Goal: Task Accomplishment & Management: Manage account settings

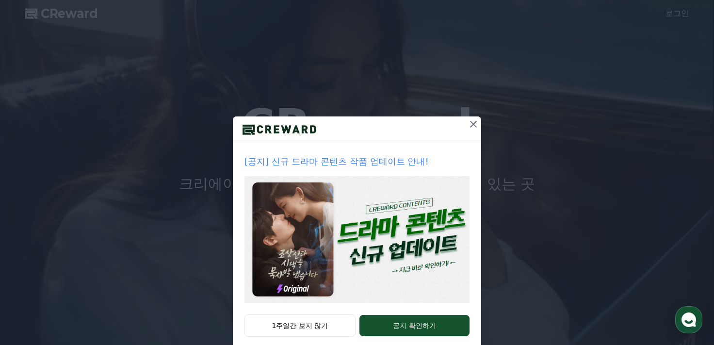
click at [470, 124] on icon at bounding box center [473, 124] width 7 height 7
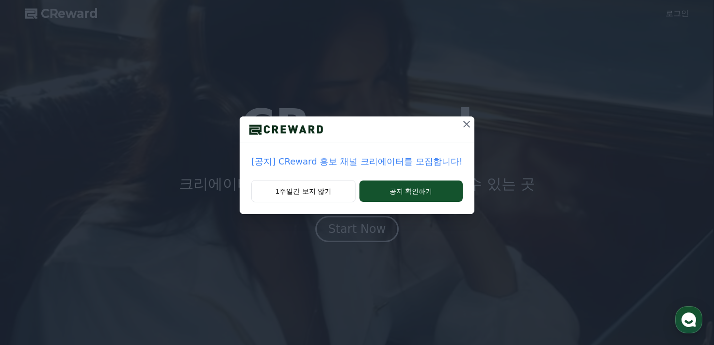
click at [464, 122] on icon at bounding box center [467, 124] width 12 height 12
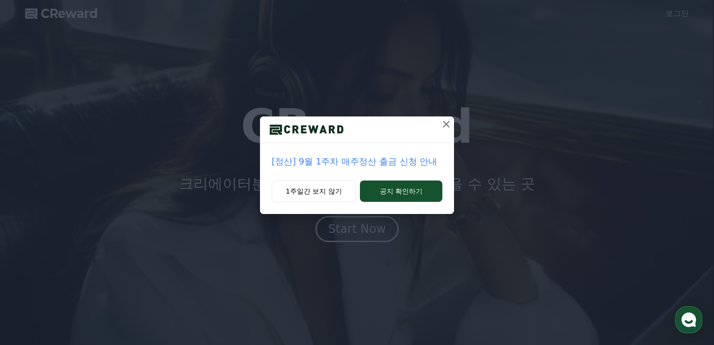
click at [443, 124] on icon at bounding box center [446, 124] width 12 height 12
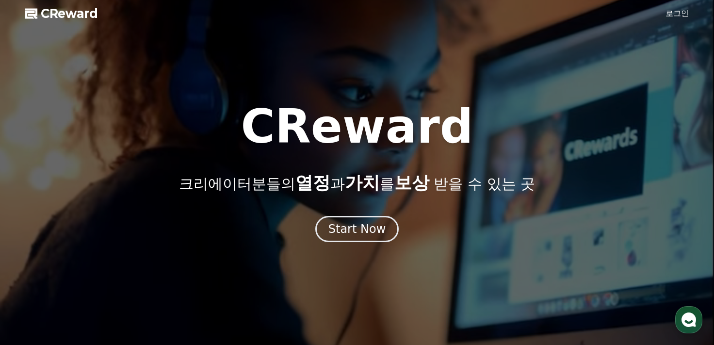
click at [672, 12] on link "로그인" at bounding box center [676, 14] width 23 height 12
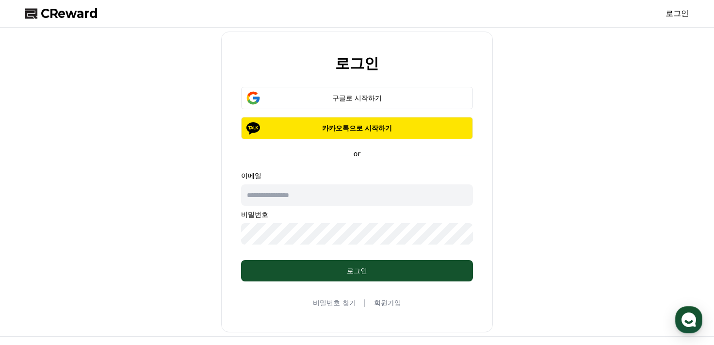
click at [324, 192] on input "text" at bounding box center [357, 194] width 232 height 21
click at [516, 149] on div "로그인 구글로 시작하기 카카오톡으로 시작하기 or 이메일 비밀번호 로그인 비밀번호 찾기 | 회원가입" at bounding box center [356, 182] width 671 height 301
click at [359, 98] on div "구글로 시작하기" at bounding box center [357, 98] width 204 height 10
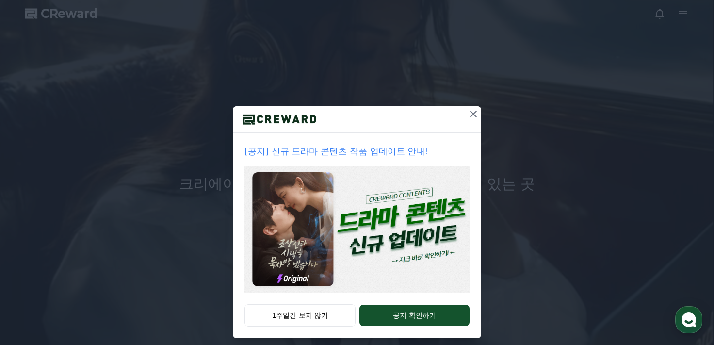
scroll to position [18, 0]
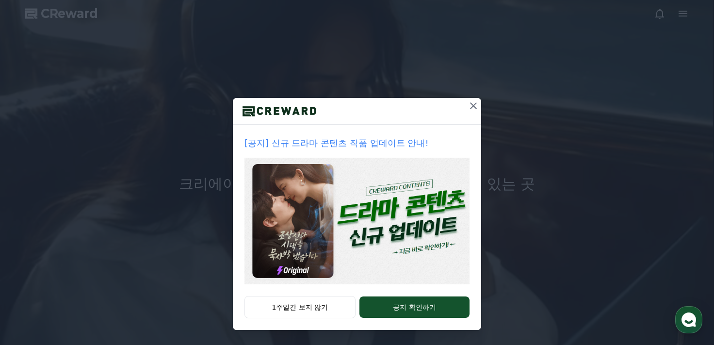
click at [467, 102] on icon at bounding box center [473, 106] width 12 height 12
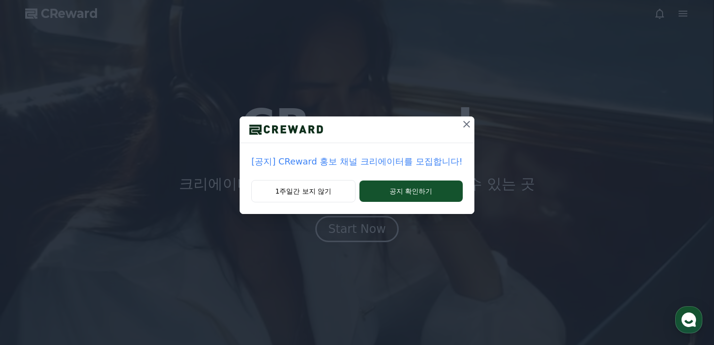
scroll to position [0, 0]
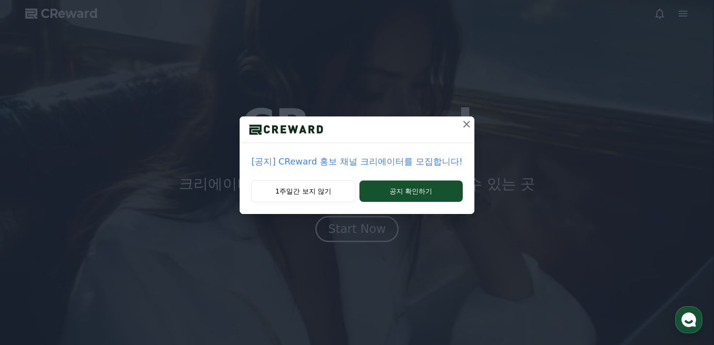
click at [465, 124] on icon at bounding box center [467, 124] width 12 height 12
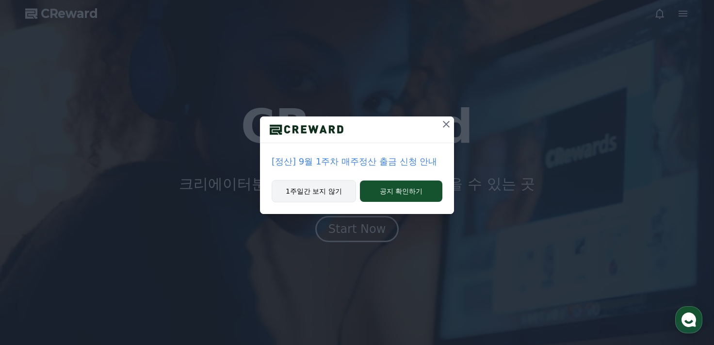
click at [323, 190] on button "1주일간 보지 않기" at bounding box center [314, 191] width 84 height 22
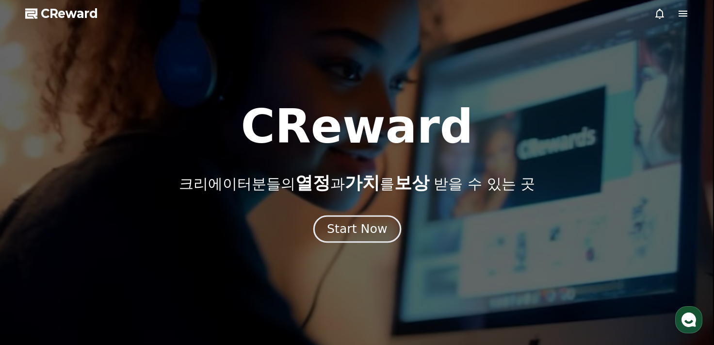
click at [365, 233] on div "Start Now" at bounding box center [357, 229] width 60 height 16
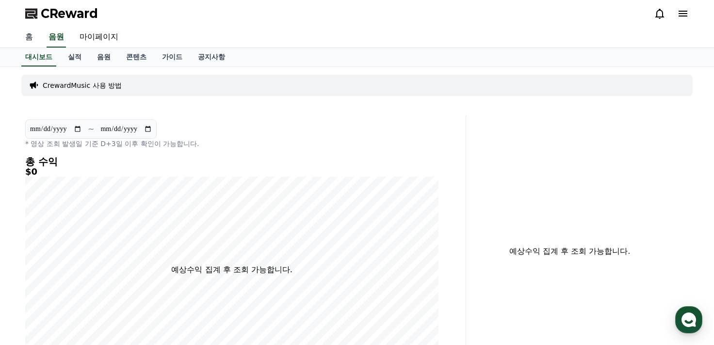
click at [26, 40] on link "홈" at bounding box center [28, 37] width 23 height 20
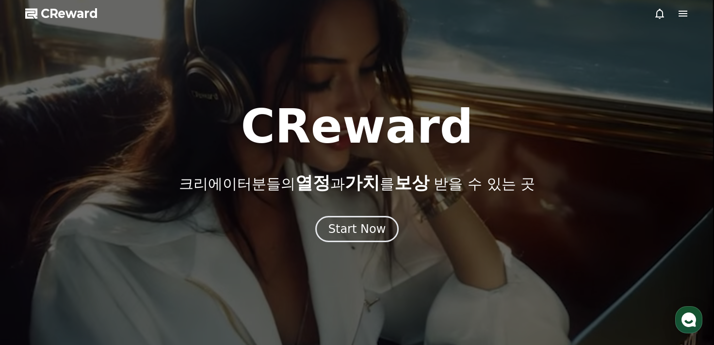
click at [685, 13] on icon at bounding box center [682, 14] width 9 height 6
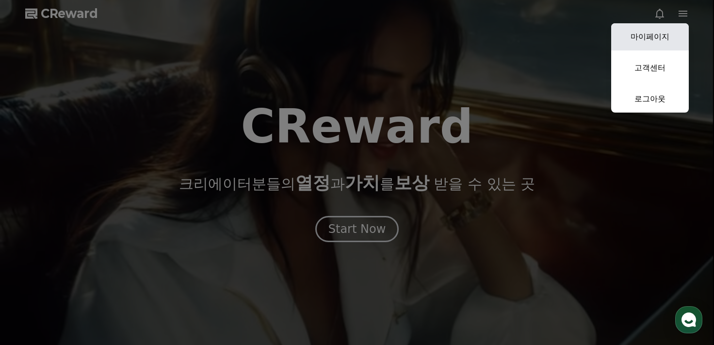
click at [657, 40] on link "마이페이지" at bounding box center [650, 36] width 78 height 27
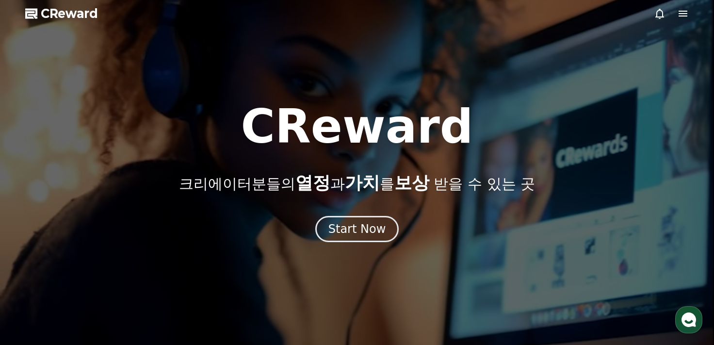
select select "**********"
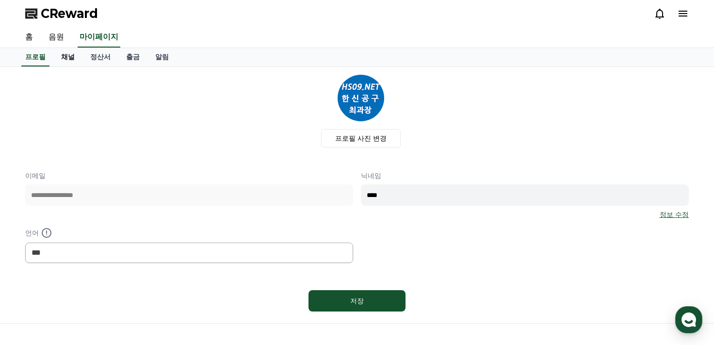
click at [70, 61] on link "채널" at bounding box center [67, 57] width 29 height 18
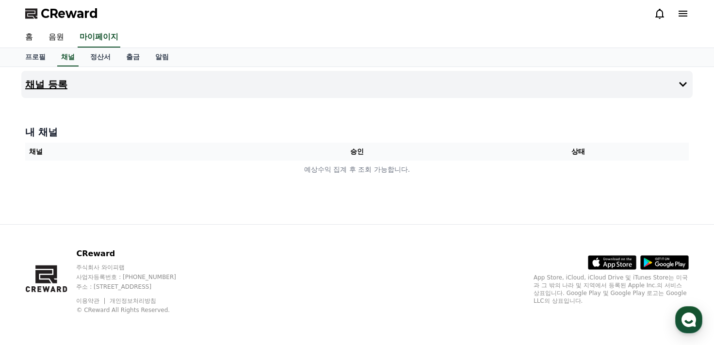
click at [647, 91] on button "채널 등록" at bounding box center [356, 84] width 671 height 27
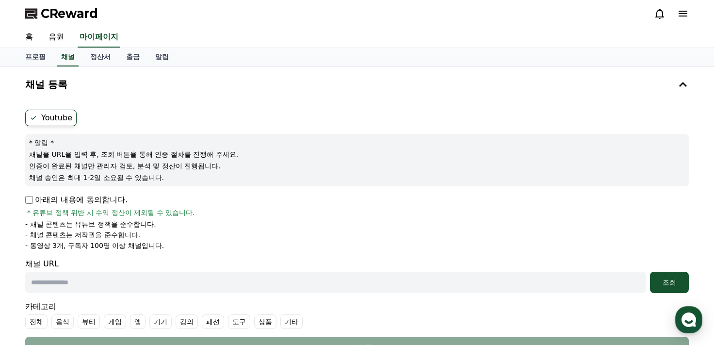
click at [85, 9] on span "CReward" at bounding box center [69, 14] width 57 height 16
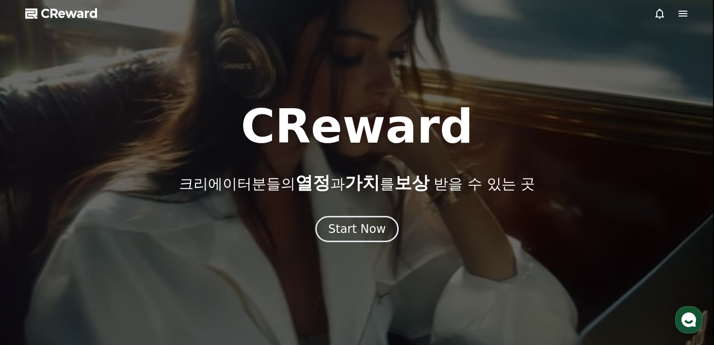
drag, startPoint x: 70, startPoint y: 0, endPoint x: 258, endPoint y: 36, distance: 191.1
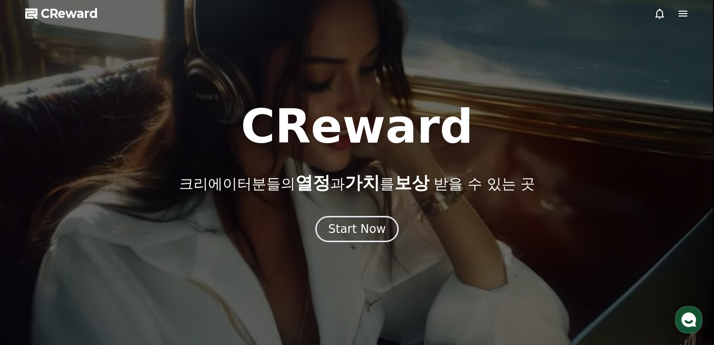
click at [258, 36] on div at bounding box center [357, 172] width 714 height 345
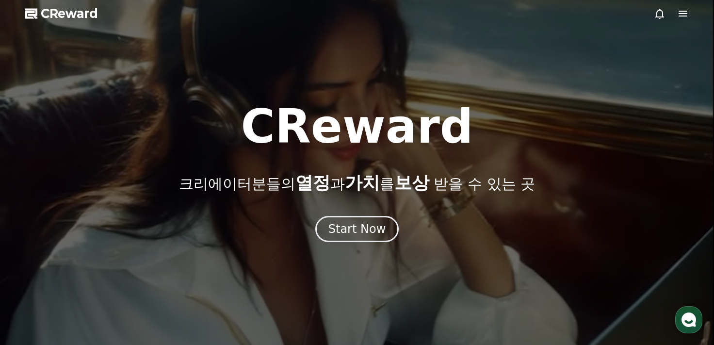
drag, startPoint x: 39, startPoint y: 0, endPoint x: 264, endPoint y: 27, distance: 226.0
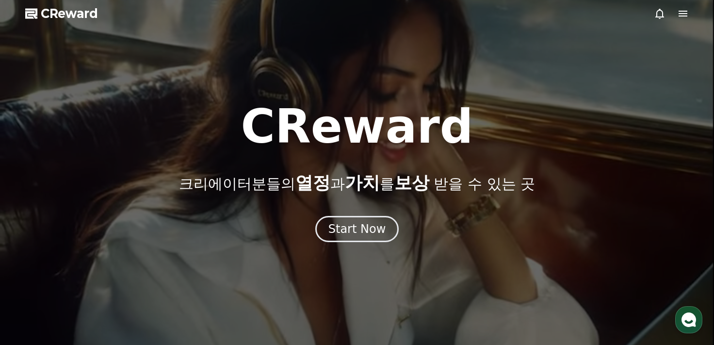
click at [264, 27] on div at bounding box center [357, 172] width 714 height 345
